Goal: Task Accomplishment & Management: Use online tool/utility

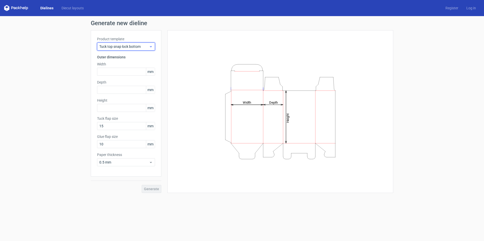
click at [145, 46] on span "Tuck top snap lock bottom" at bounding box center [124, 46] width 50 height 5
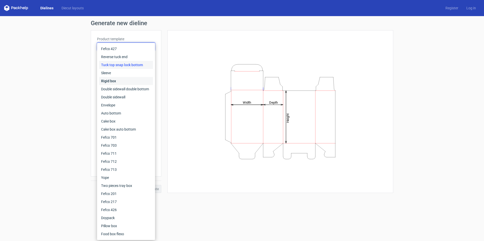
click at [127, 84] on div "Rigid box" at bounding box center [126, 81] width 54 height 8
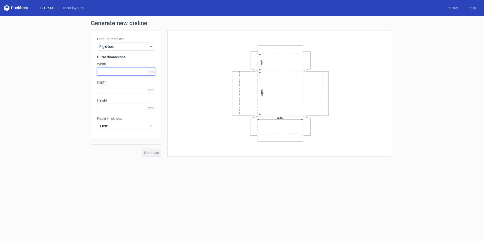
click at [143, 70] on input "text" at bounding box center [126, 72] width 58 height 8
type input "127"
type input "120"
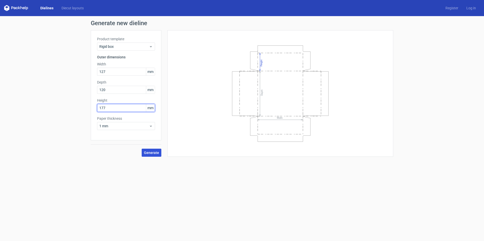
type input "177"
click at [149, 153] on span "Generate" at bounding box center [151, 153] width 15 height 4
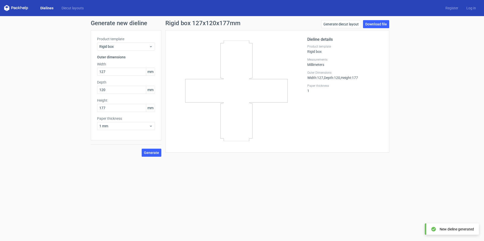
click at [149, 71] on span "mm" at bounding box center [150, 72] width 9 height 8
click at [151, 73] on span "mm" at bounding box center [150, 72] width 9 height 8
click at [151, 89] on span "mm" at bounding box center [150, 90] width 9 height 8
click at [150, 127] on icon at bounding box center [151, 126] width 4 height 4
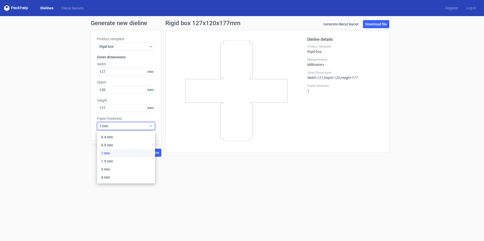
click at [150, 127] on icon at bounding box center [151, 126] width 4 height 4
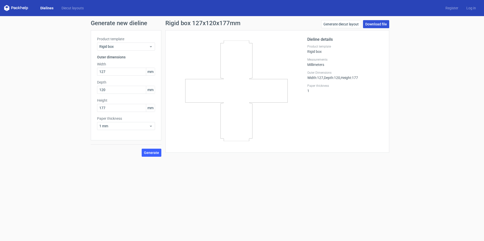
click at [376, 25] on link "Download file" at bounding box center [376, 24] width 26 height 8
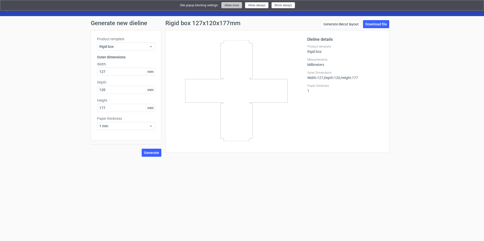
click at [236, 3] on button "Allow once" at bounding box center [231, 5] width 21 height 6
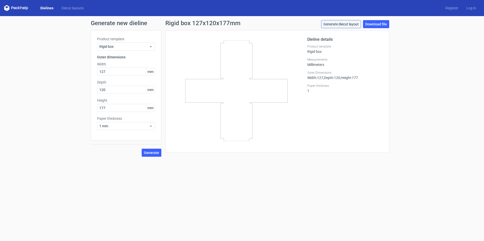
click at [337, 25] on link "Generate diecut layout" at bounding box center [341, 24] width 40 height 8
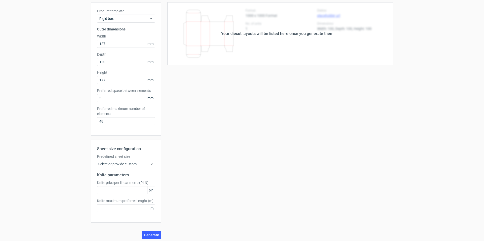
scroll to position [30, 0]
click at [150, 233] on span "Generate" at bounding box center [151, 234] width 15 height 4
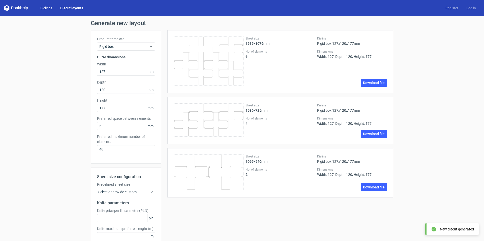
click at [41, 8] on link "Dielines" at bounding box center [46, 8] width 20 height 5
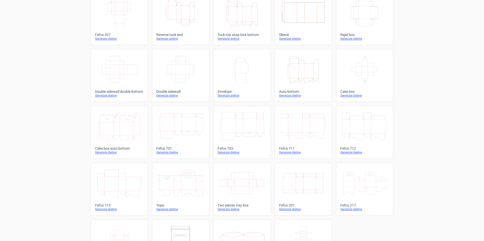
scroll to position [74, 0]
